Goal: Transaction & Acquisition: Download file/media

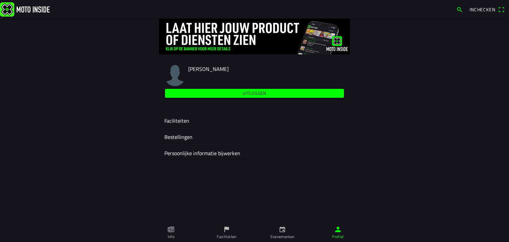
click at [284, 230] on ion-label "Evenementen" at bounding box center [283, 237] width 24 height 6
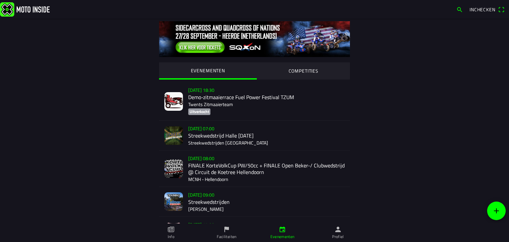
scroll to position [2, 0]
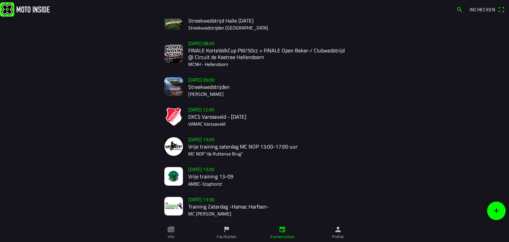
scroll to position [133, 0]
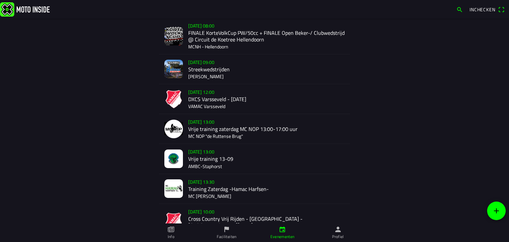
click at [205, 98] on div "[DATE] 12:00 DXCS Varsseveld - [DATE] VAMAC Varsseveld" at bounding box center [266, 99] width 157 height 30
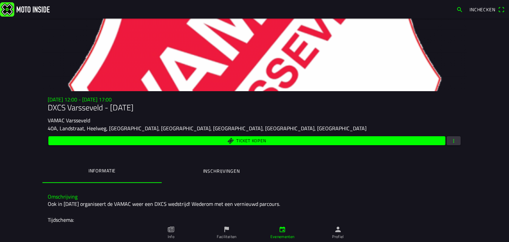
click at [453, 140] on span "button" at bounding box center [454, 140] width 6 height 9
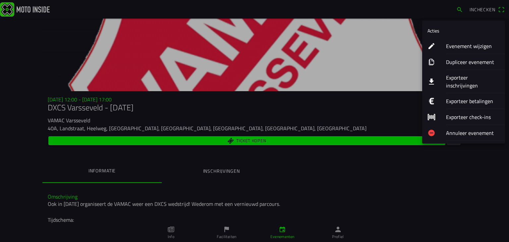
click at [449, 78] on ion-label "Exporteer inschrijvingen" at bounding box center [473, 82] width 54 height 16
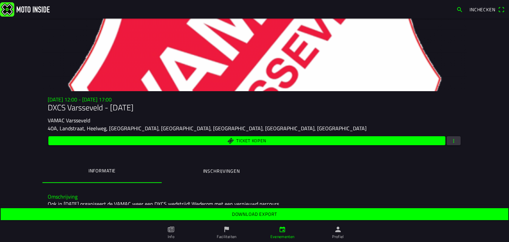
click at [230, 211] on span "Download export" at bounding box center [255, 214] width 498 height 12
